Goal: Task Accomplishment & Management: Manage account settings

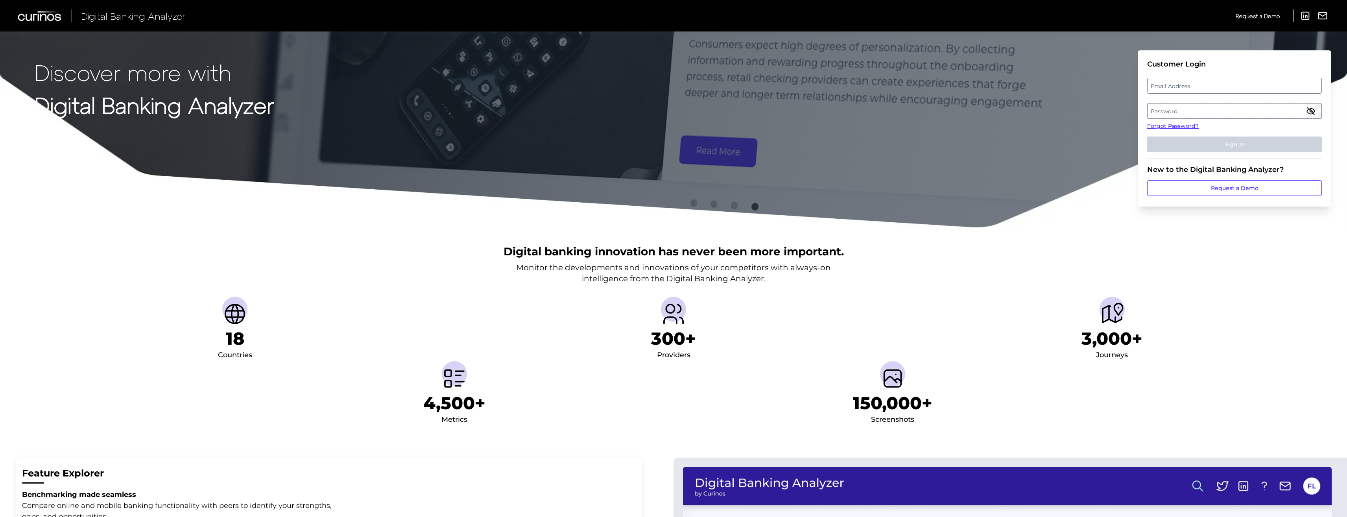
click at [1197, 88] on label "Email Address" at bounding box center [1235, 86] width 174 height 14
click at [1197, 88] on input "email" at bounding box center [1234, 86] width 175 height 16
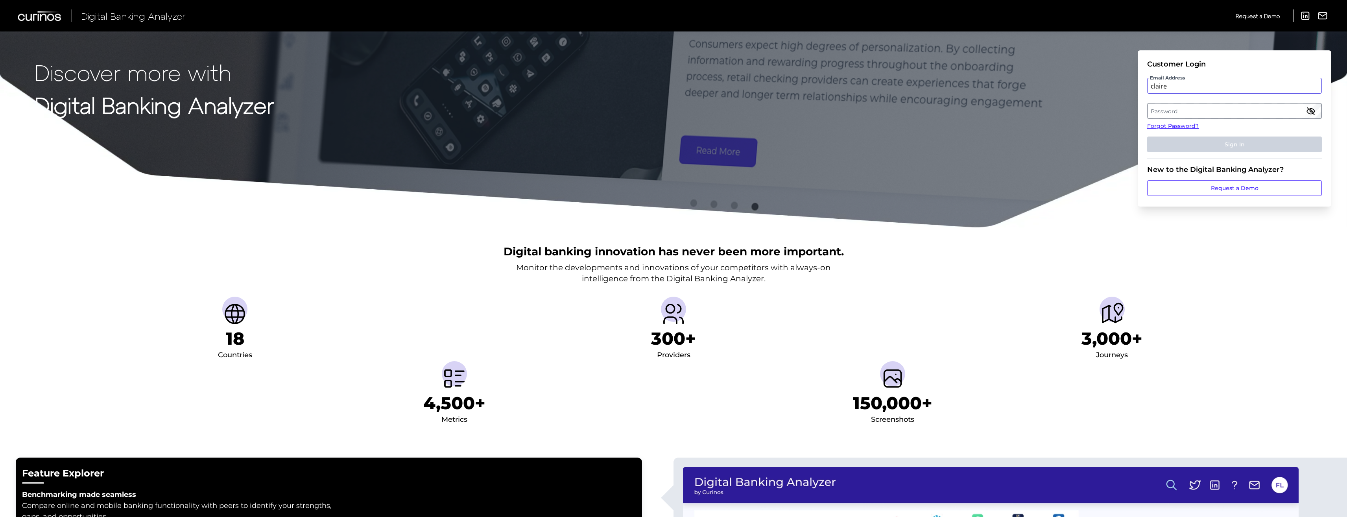
type input "[PERSON_NAME][EMAIL_ADDRESS][PERSON_NAME][DOMAIN_NAME]"
click at [1178, 113] on label "Password" at bounding box center [1235, 111] width 174 height 14
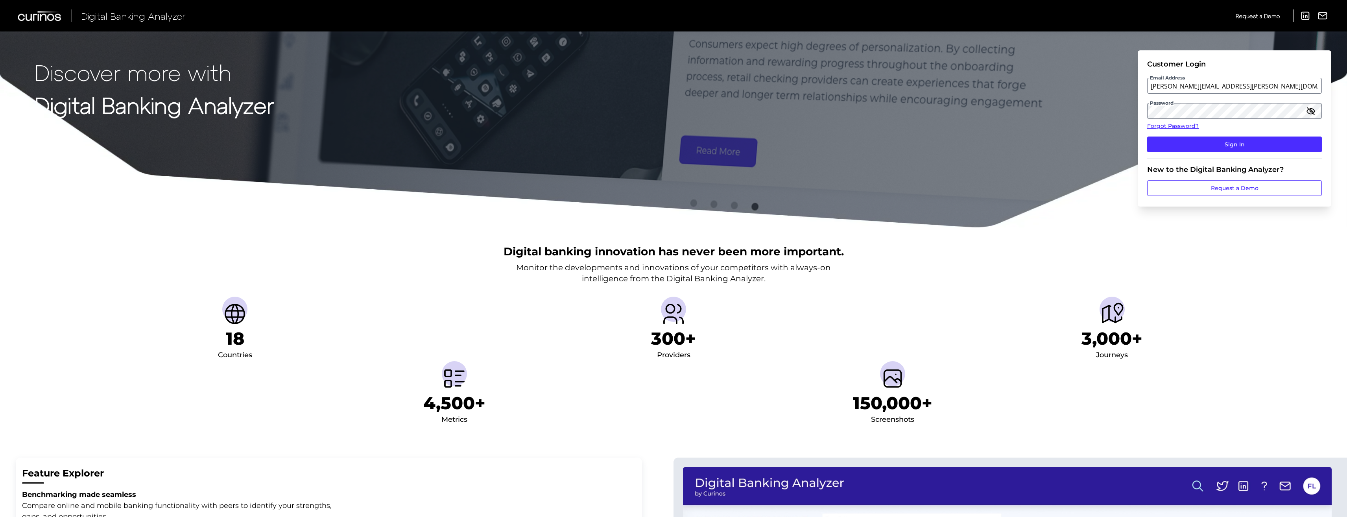
click at [1311, 108] on icon "button" at bounding box center [1311, 111] width 8 height 6
click at [1223, 145] on button "Sign In" at bounding box center [1234, 145] width 175 height 16
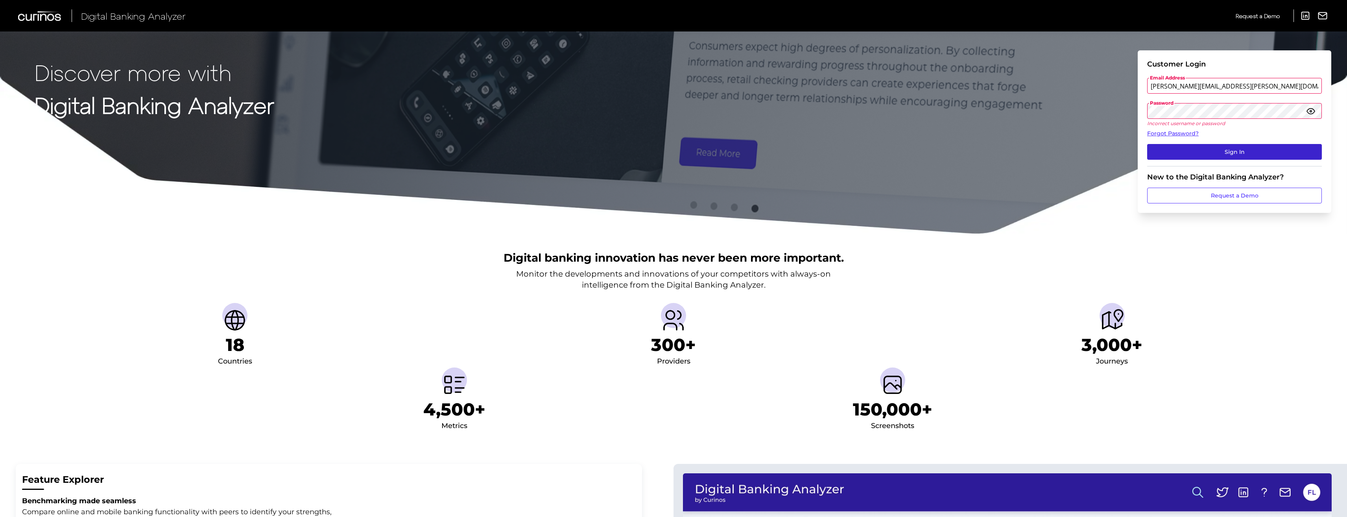
click at [1221, 145] on button "Sign In" at bounding box center [1234, 152] width 175 height 16
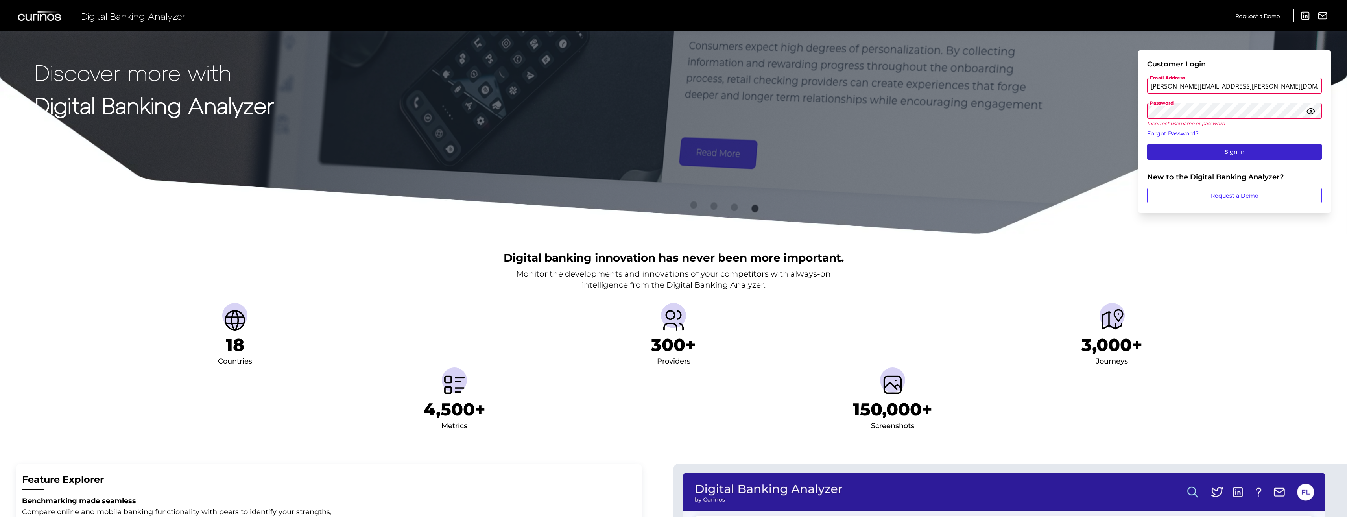
click at [1248, 146] on button "Sign In" at bounding box center [1234, 152] width 175 height 16
